Goal: Task Accomplishment & Management: Manage account settings

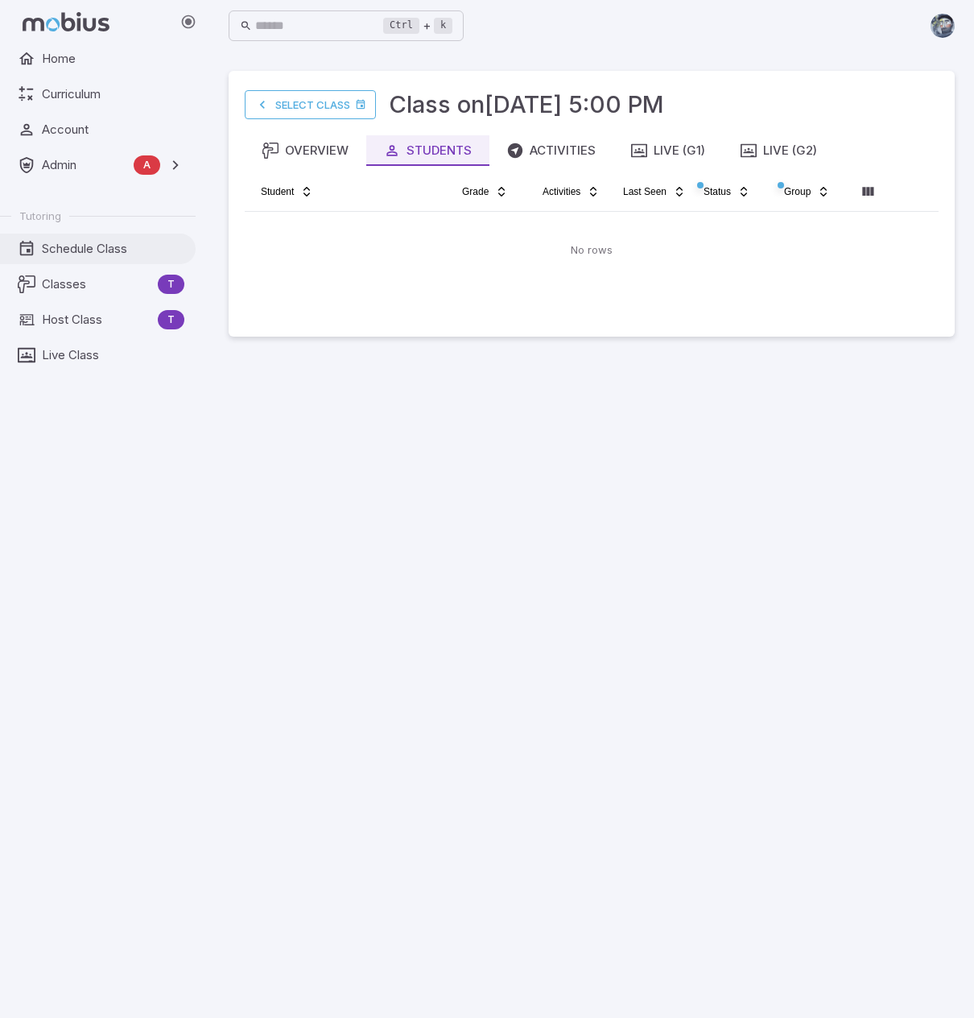
click at [46, 250] on span "Schedule Class" at bounding box center [113, 249] width 143 height 18
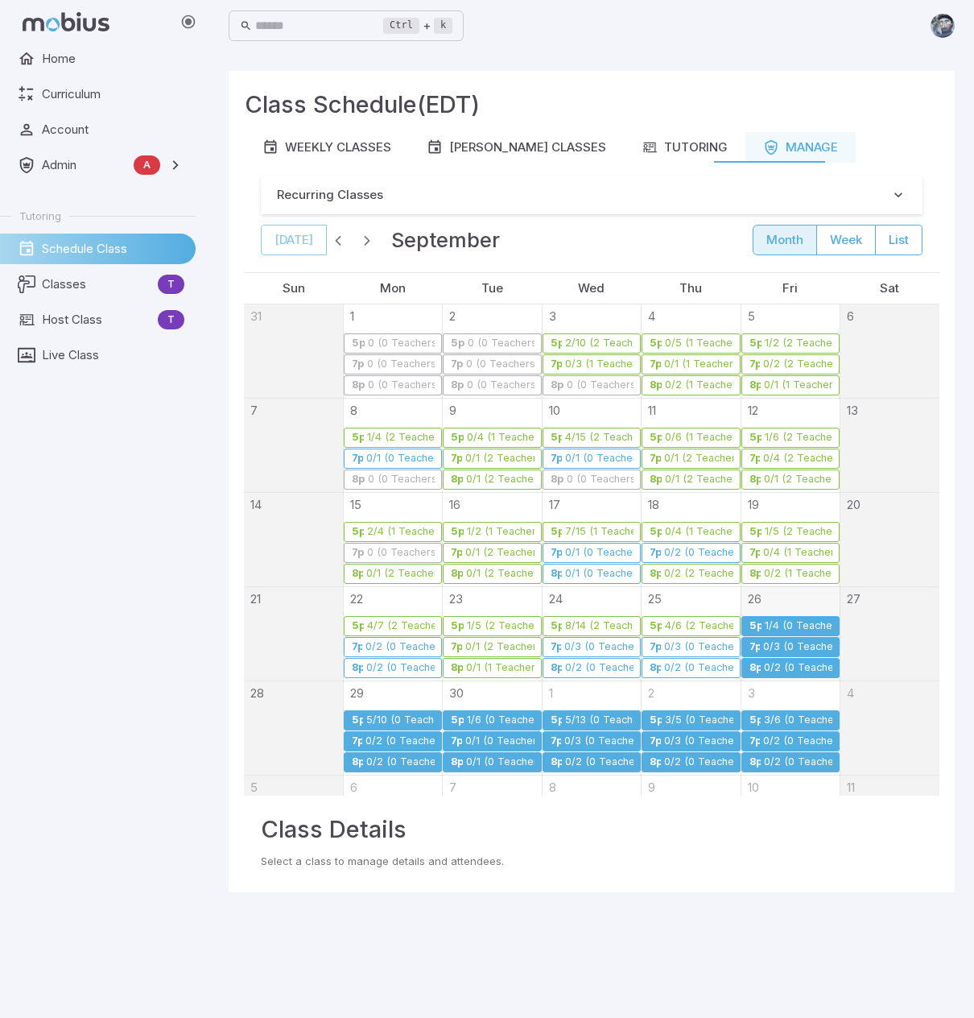
click at [788, 624] on div "1/4 (0 Teachers)" at bounding box center [798, 626] width 68 height 12
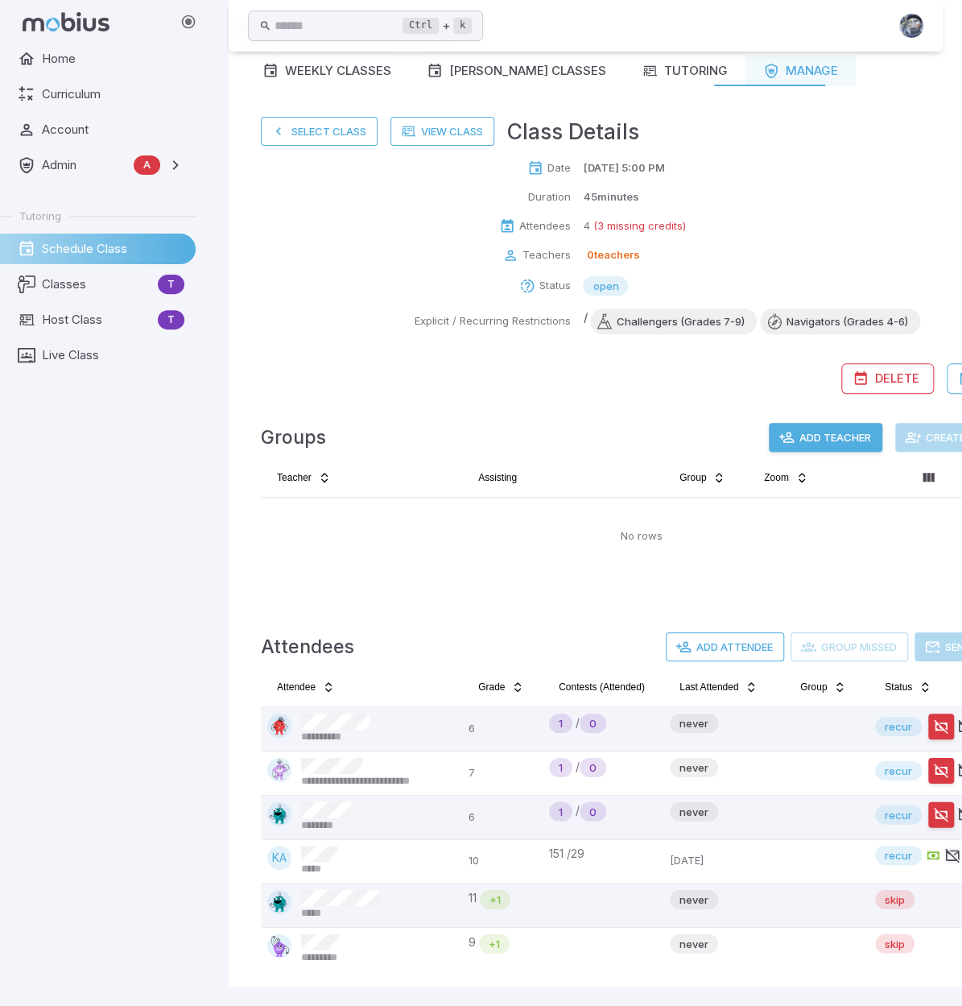
scroll to position [85, 0]
click at [812, 436] on button "Add Teacher" at bounding box center [826, 437] width 114 height 29
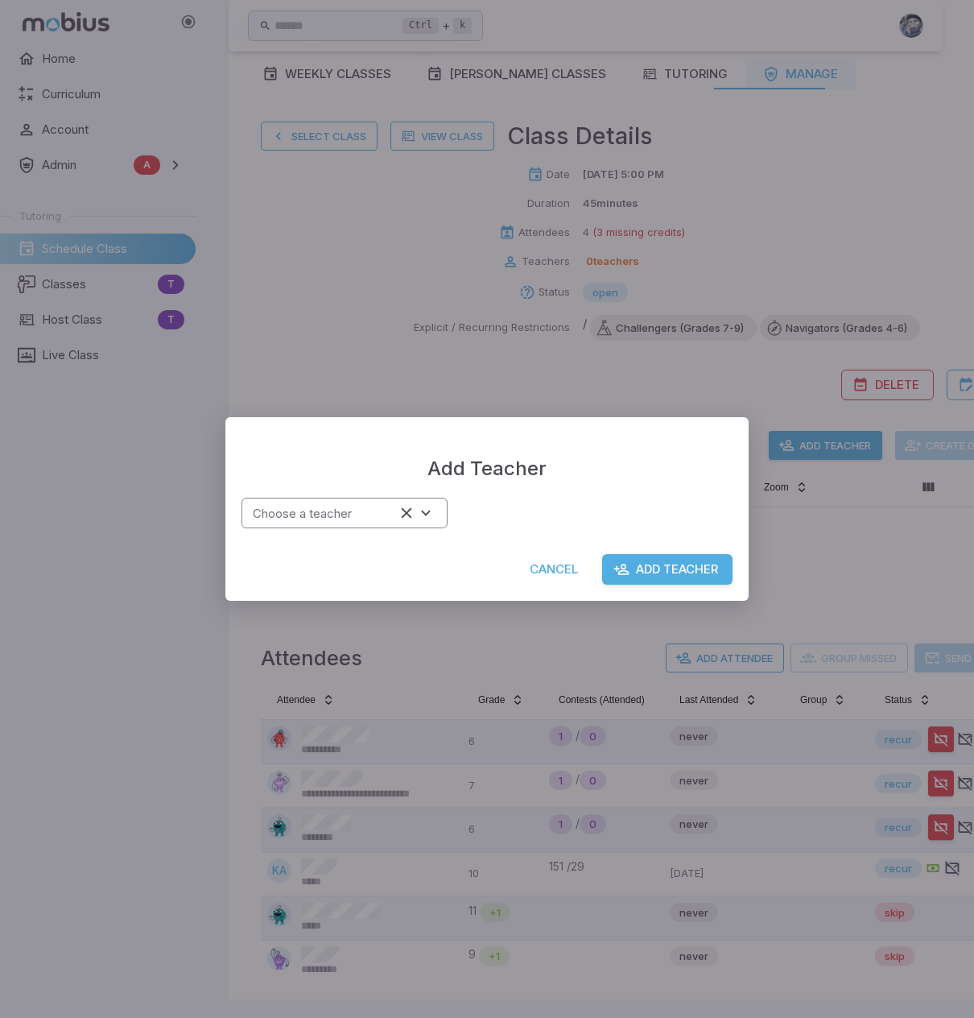
click at [346, 523] on input "Choose a teacher" at bounding box center [320, 514] width 149 height 22
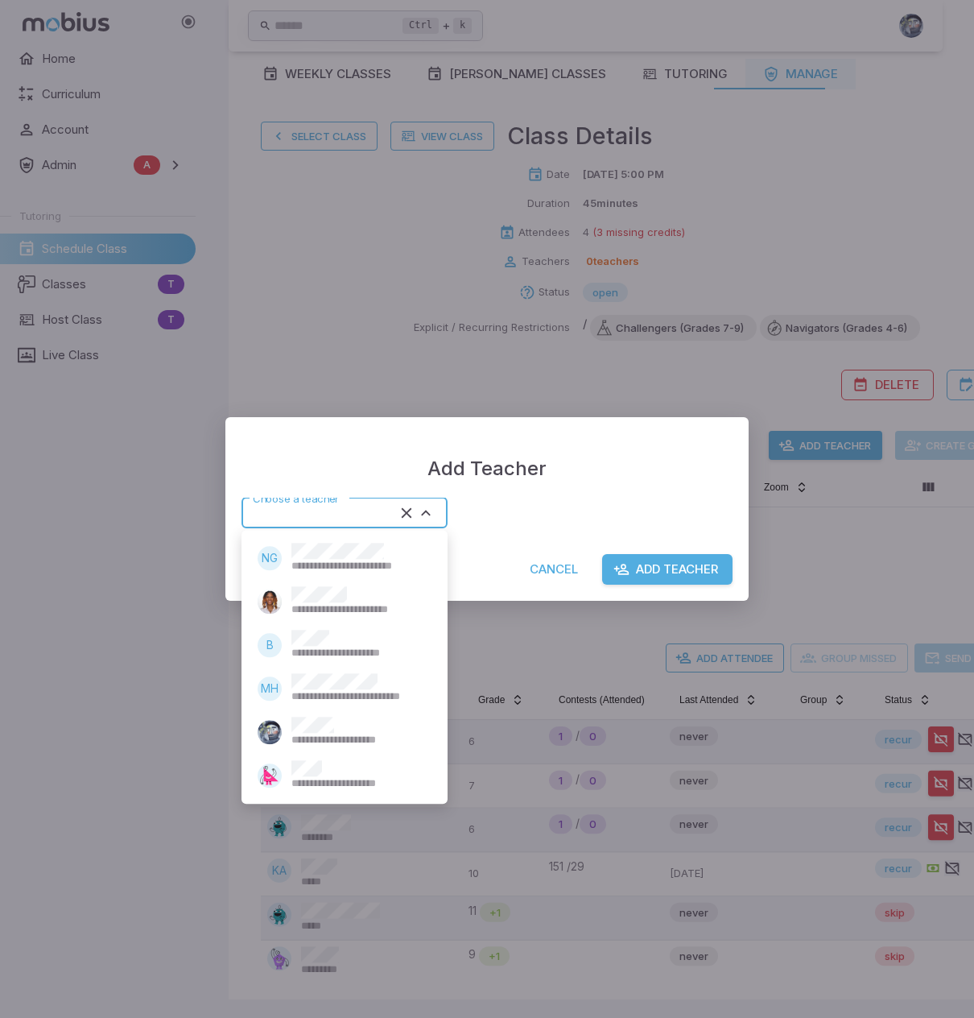
click at [337, 630] on div "**********" at bounding box center [357, 645] width 130 height 31
type input "******"
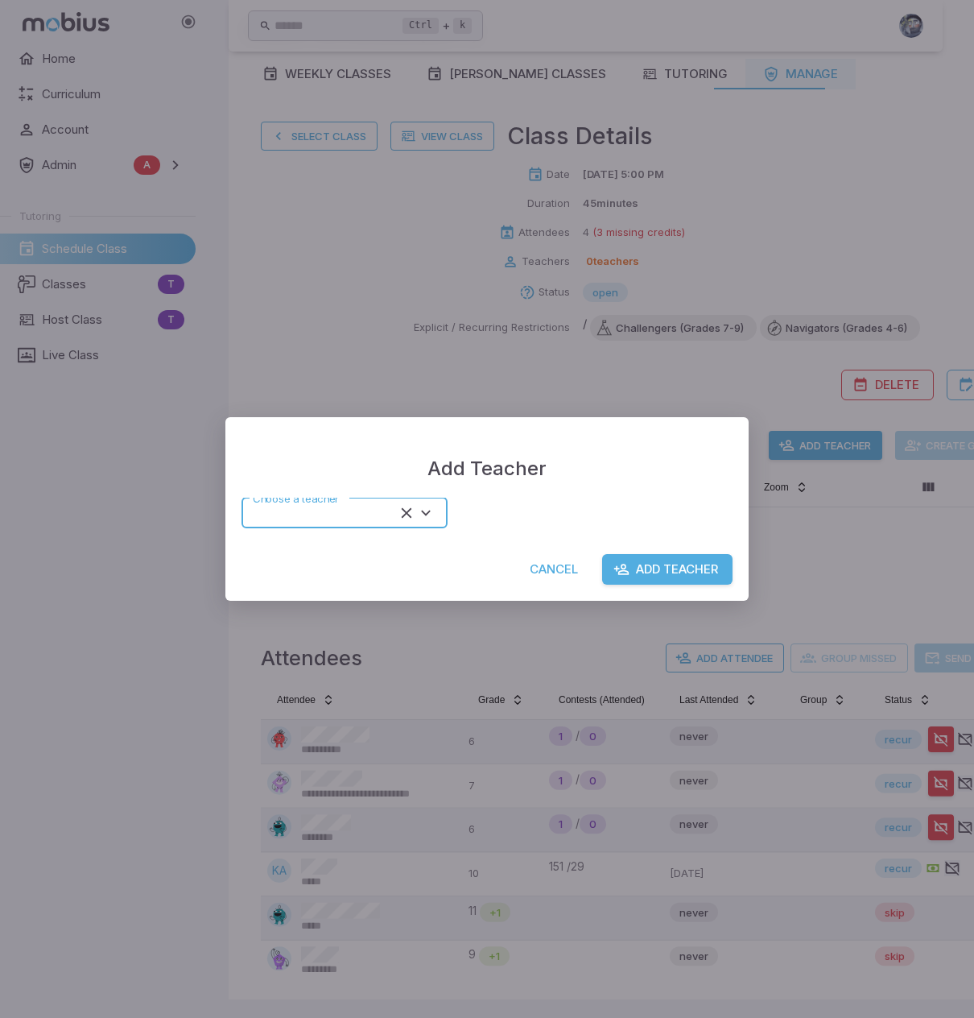
click at [676, 567] on button "Add Teacher" at bounding box center [667, 569] width 130 height 31
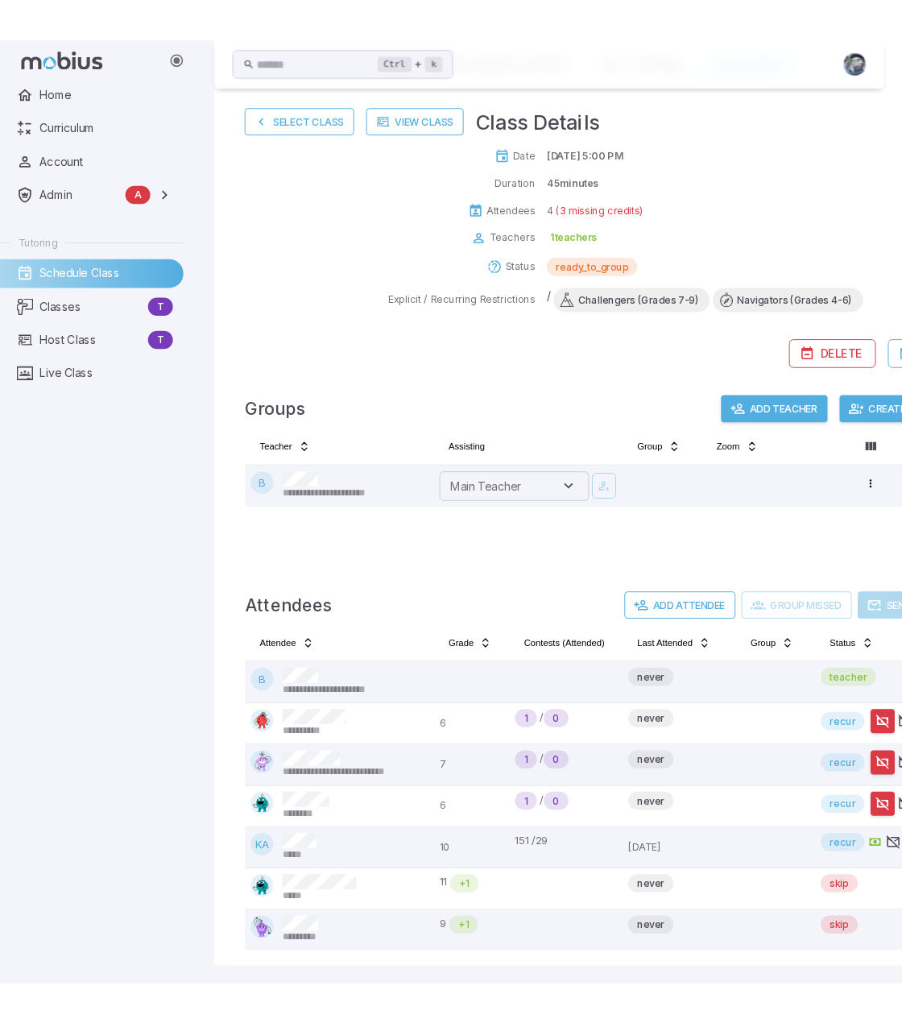
scroll to position [100, 0]
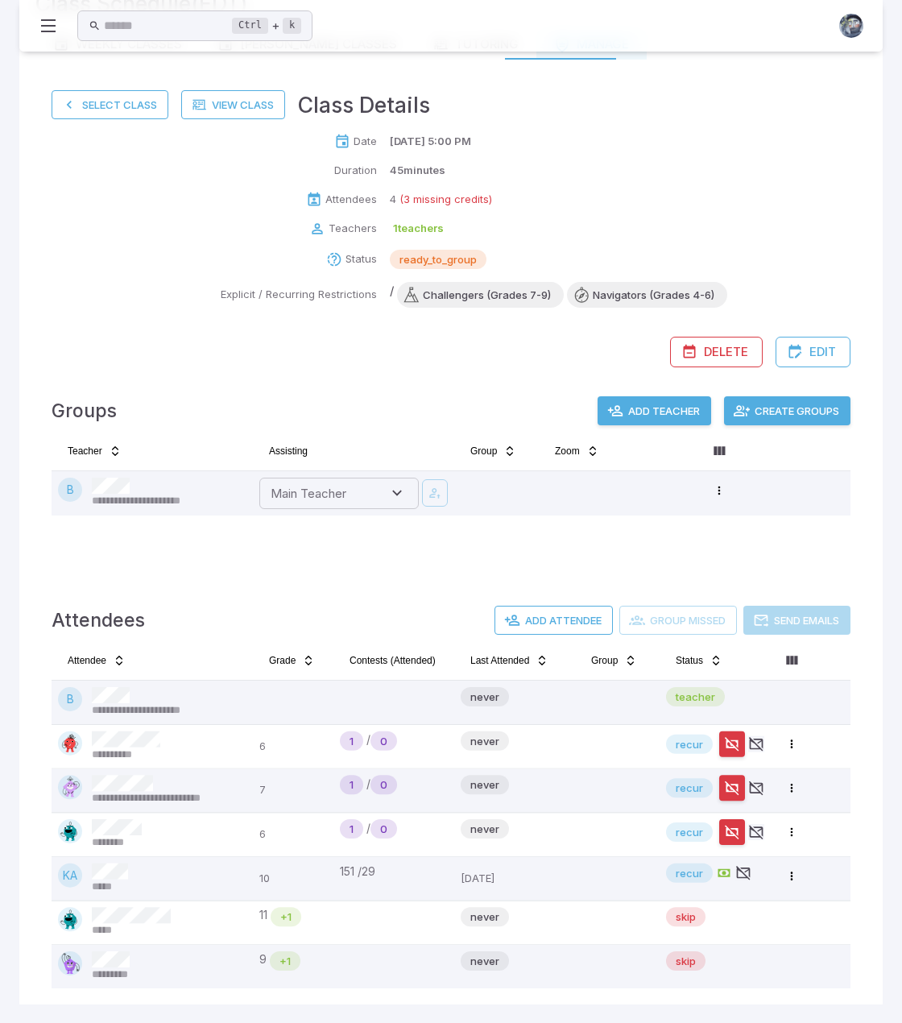
click at [791, 403] on button "Create Groups" at bounding box center [787, 410] width 126 height 29
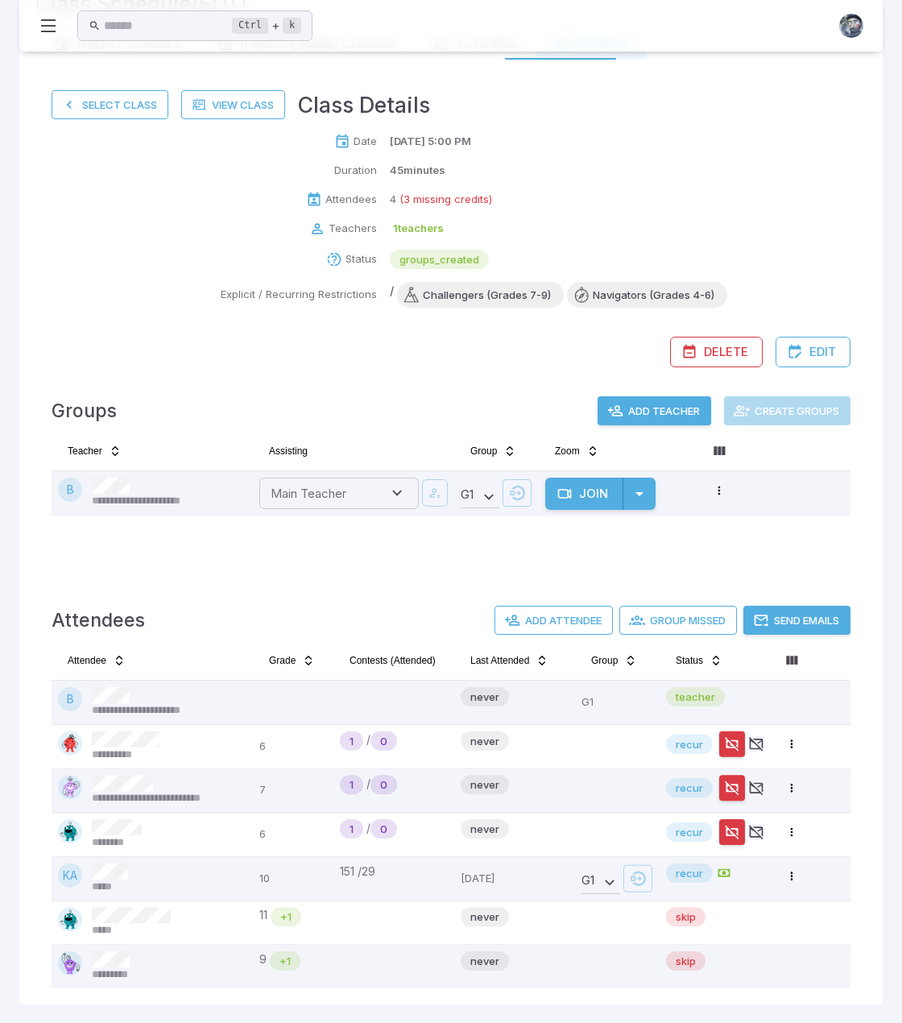
click at [804, 618] on button "Send Emails" at bounding box center [796, 620] width 107 height 29
click at [92, 100] on button "Select Class" at bounding box center [110, 104] width 117 height 29
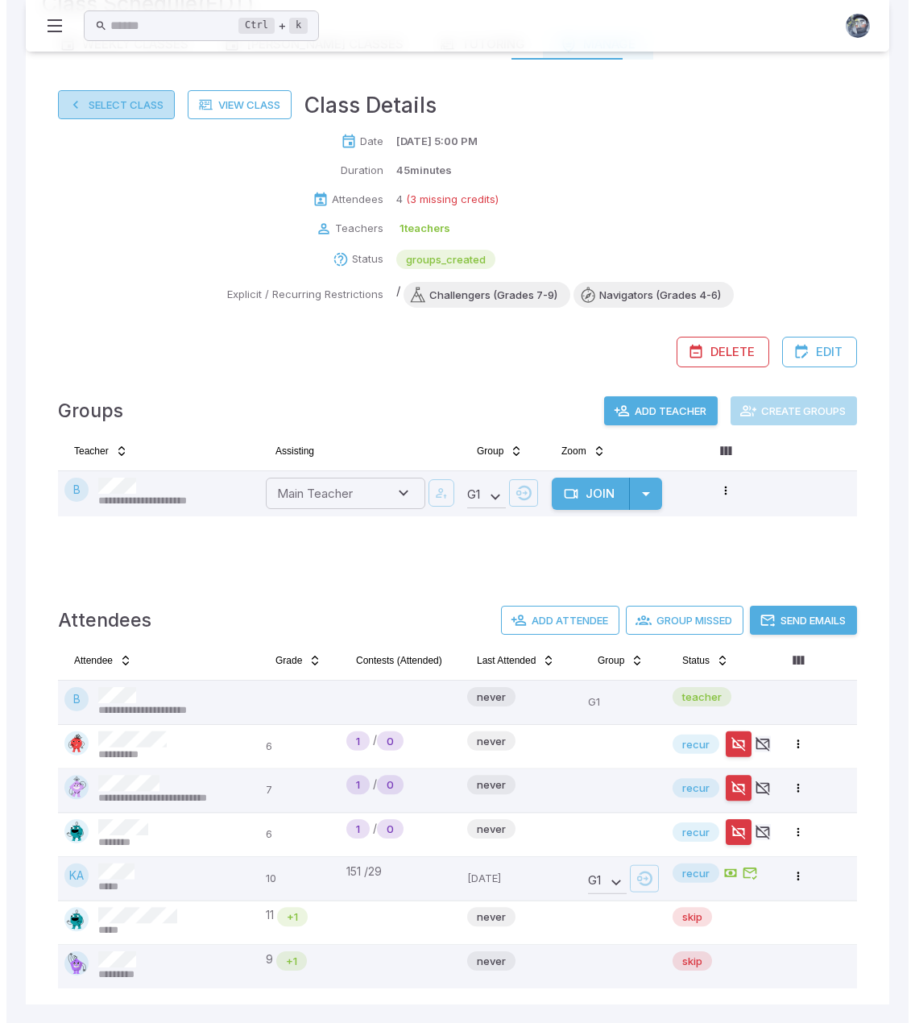
scroll to position [0, 0]
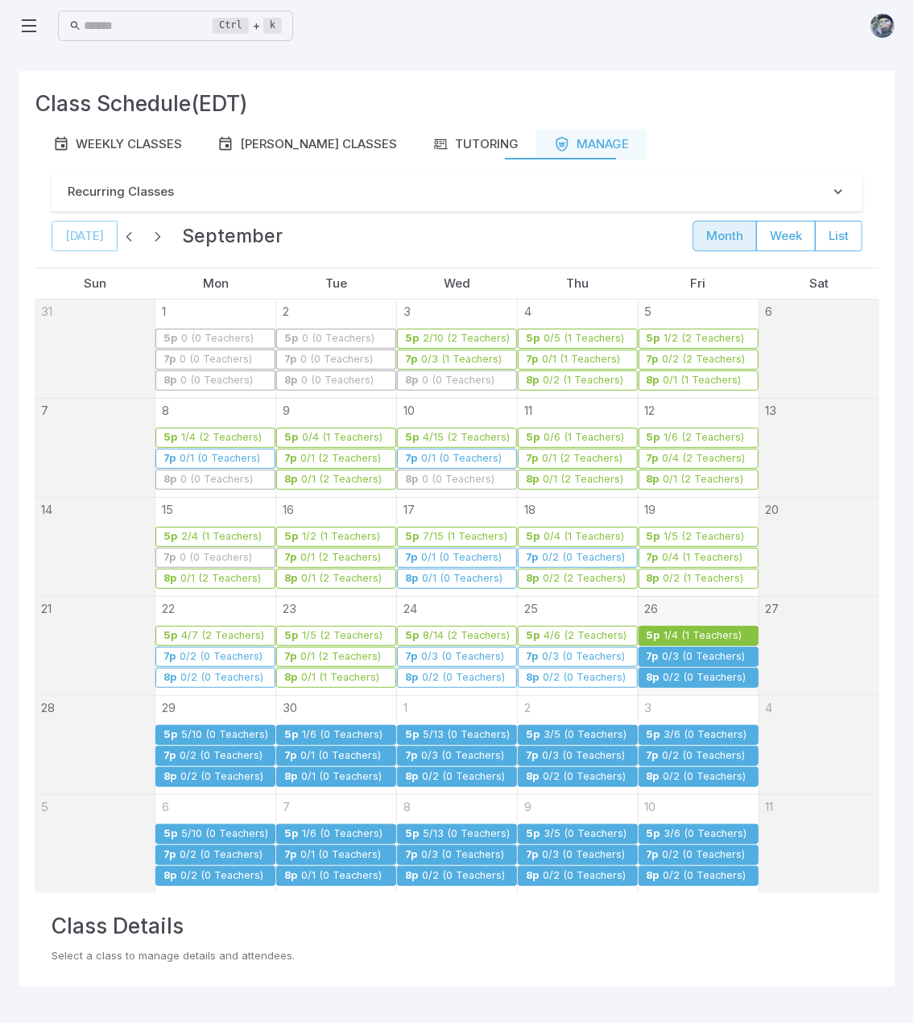
click at [693, 655] on div "0/3 (0 Teachers)" at bounding box center [704, 657] width 85 height 12
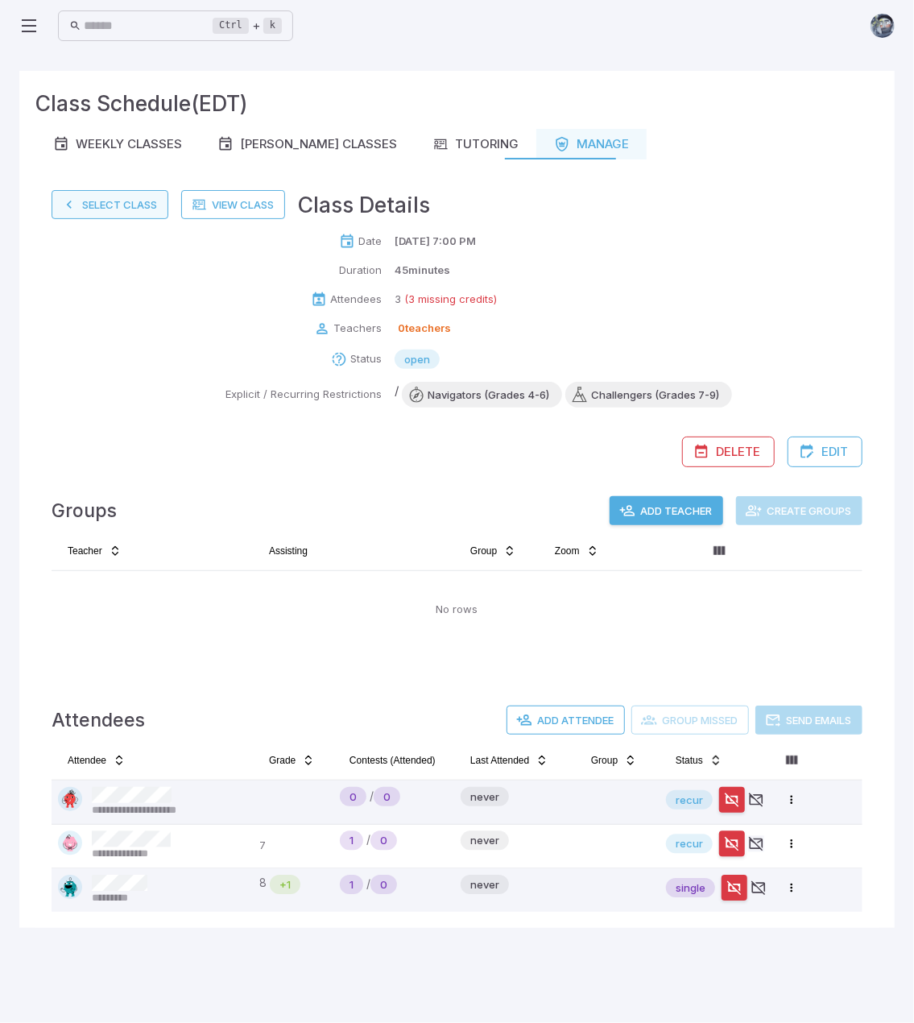
click at [121, 202] on button "Select Class" at bounding box center [110, 204] width 117 height 29
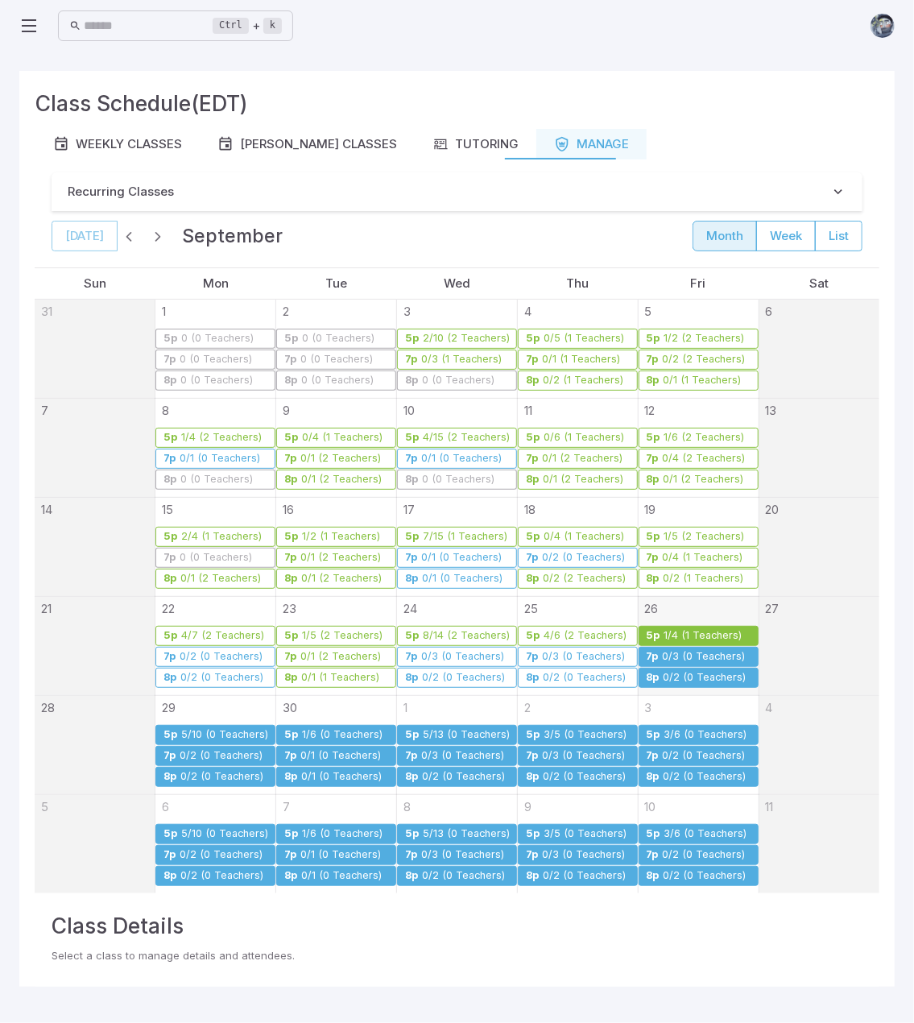
click at [672, 675] on div "0/2 (0 Teachers)" at bounding box center [705, 678] width 85 height 12
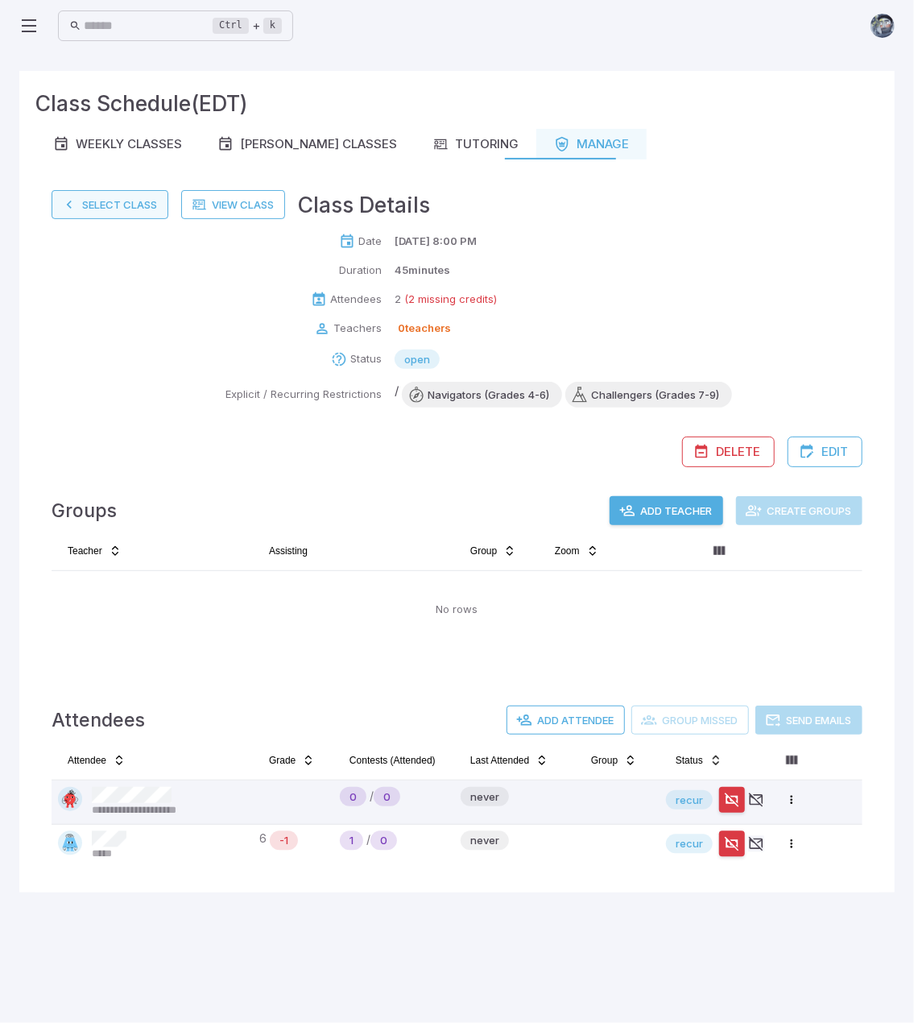
click at [114, 208] on button "Select Class" at bounding box center [110, 204] width 117 height 29
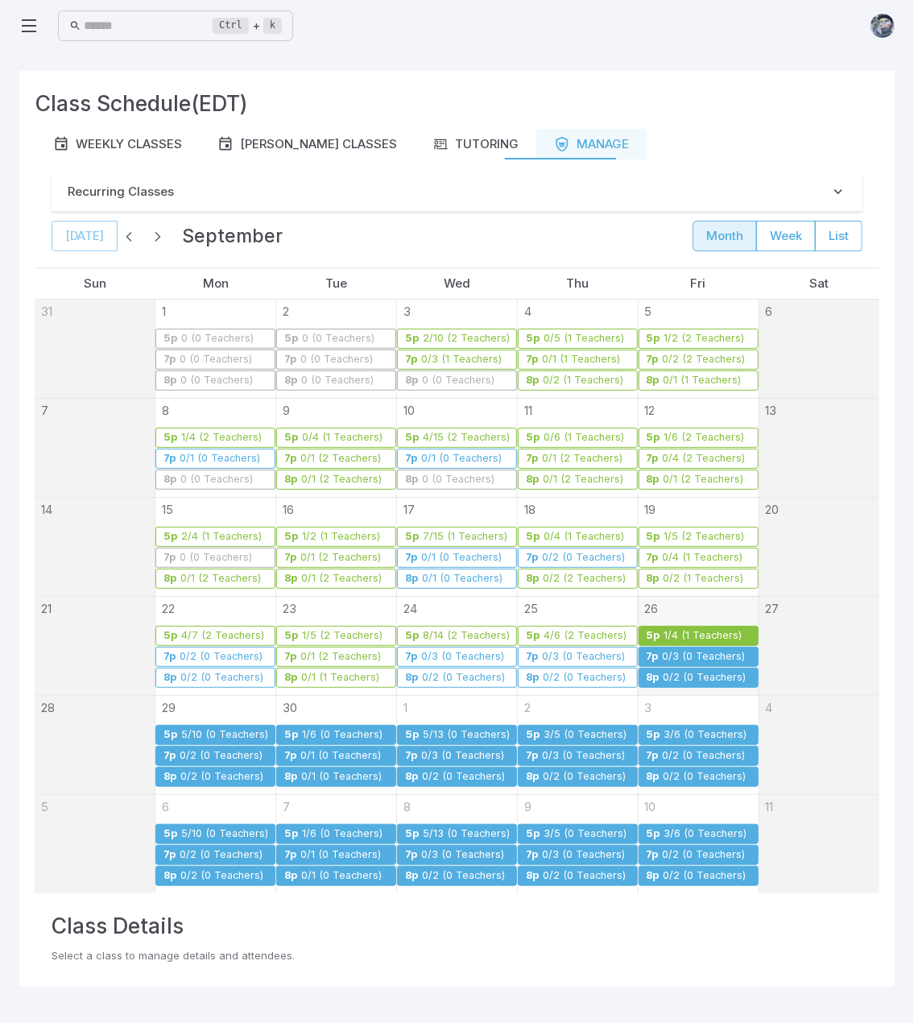
click at [705, 653] on div "0/3 (0 Teachers)" at bounding box center [704, 657] width 85 height 12
